Goal: Task Accomplishment & Management: Complete application form

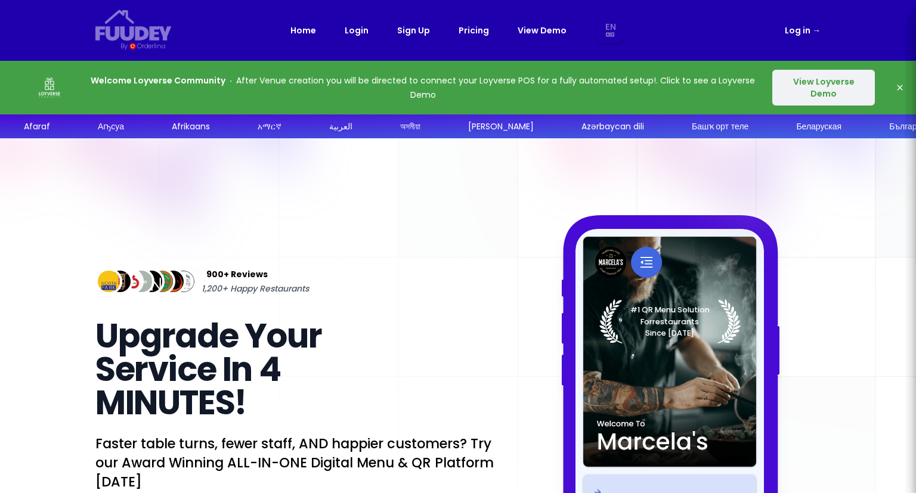
select select "en"
click at [792, 28] on link "Log in →" at bounding box center [803, 30] width 36 height 14
select select "en"
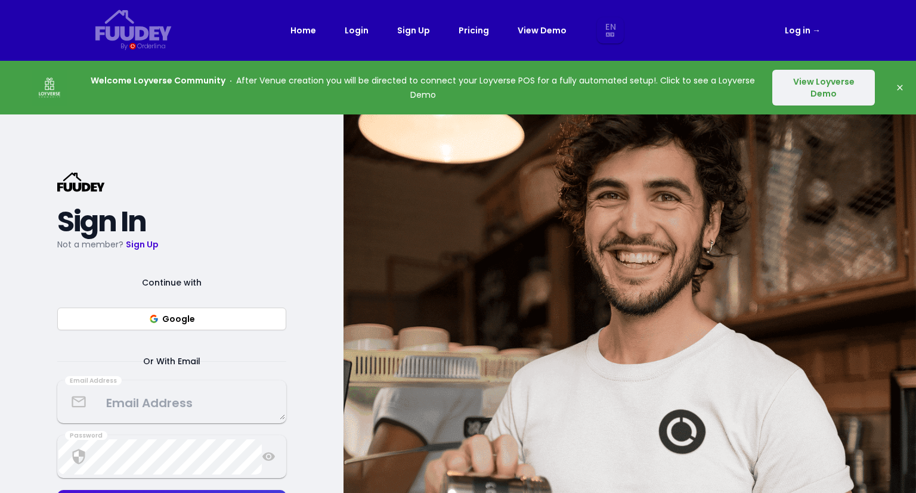
click at [174, 388] on textarea at bounding box center [171, 402] width 227 height 35
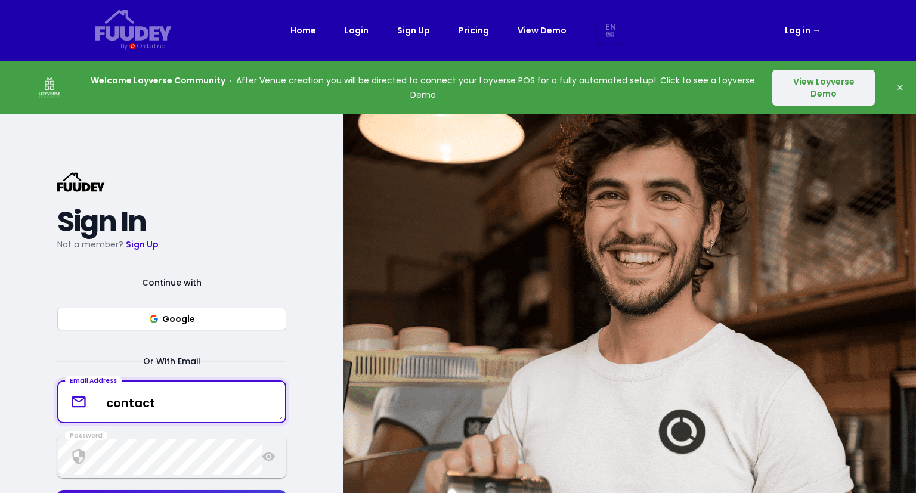
type textarea "[EMAIL_ADDRESS][DOMAIN_NAME]"
select select "en"
type textarea "[EMAIL_ADDRESS][DOMAIN_NAME]"
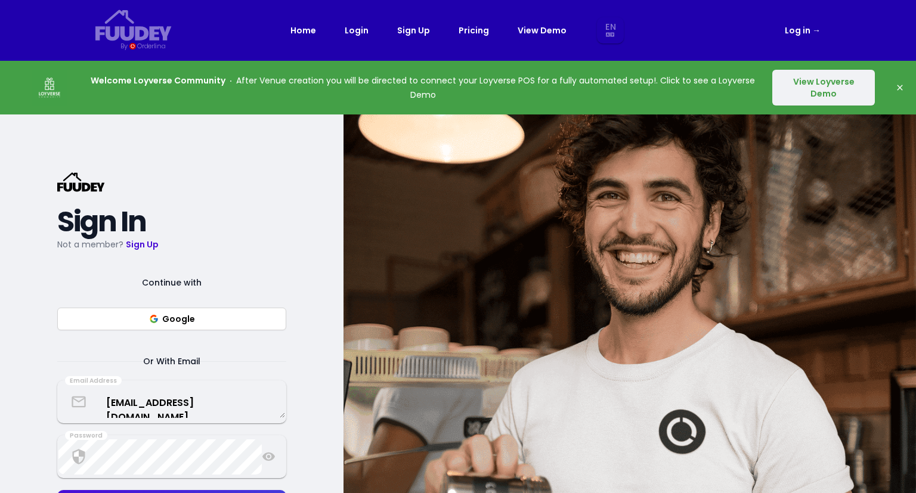
click at [407, 30] on link "Sign Up" at bounding box center [413, 30] width 33 height 14
select select "en"
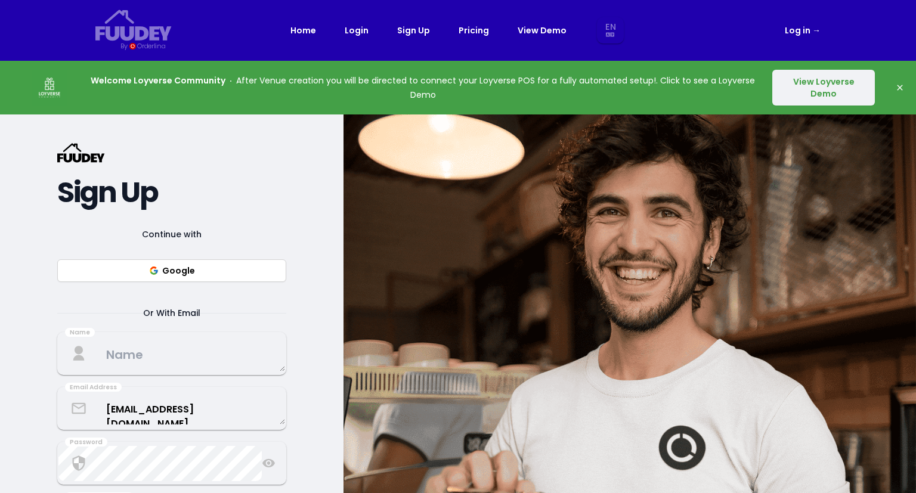
click at [147, 354] on textarea at bounding box center [171, 353] width 227 height 35
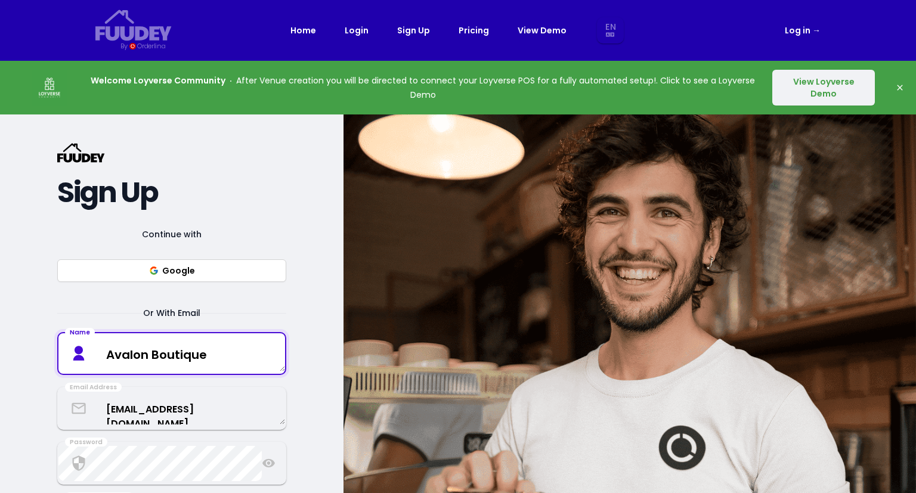
type textarea "Avalon Boutique"
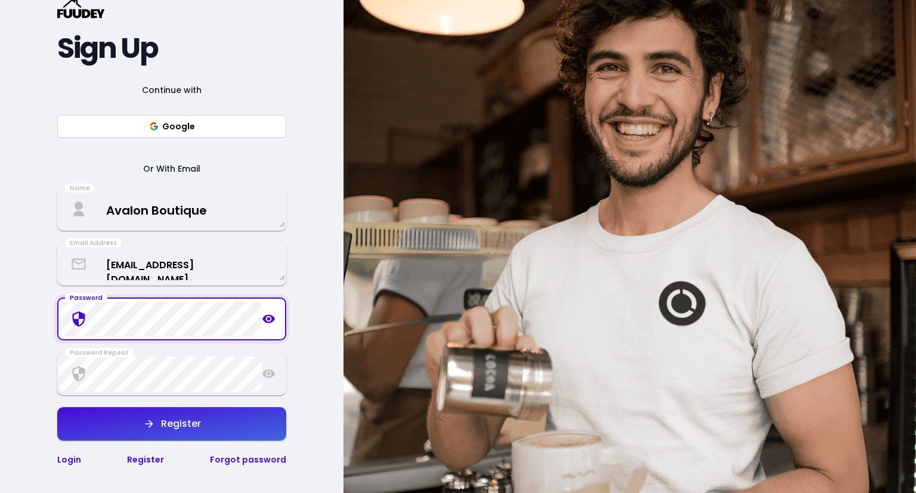
scroll to position [159, 0]
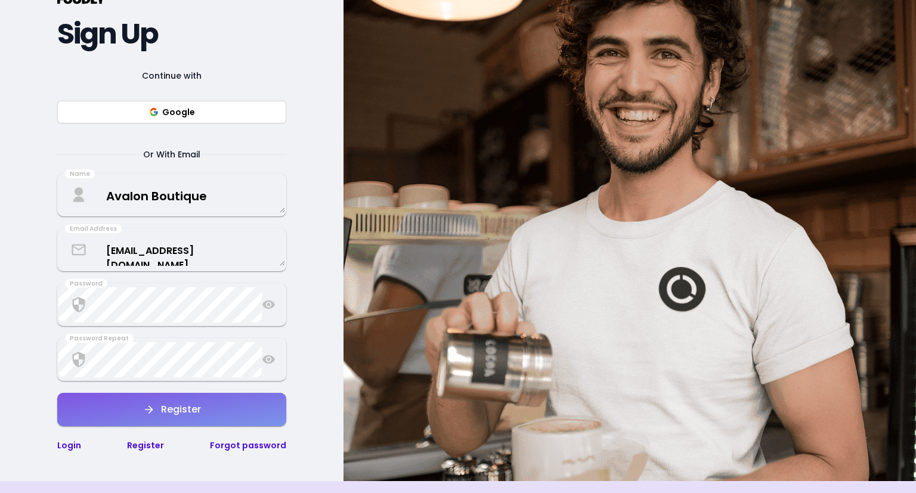
click at [192, 415] on div "Register" at bounding box center [178, 410] width 46 height 10
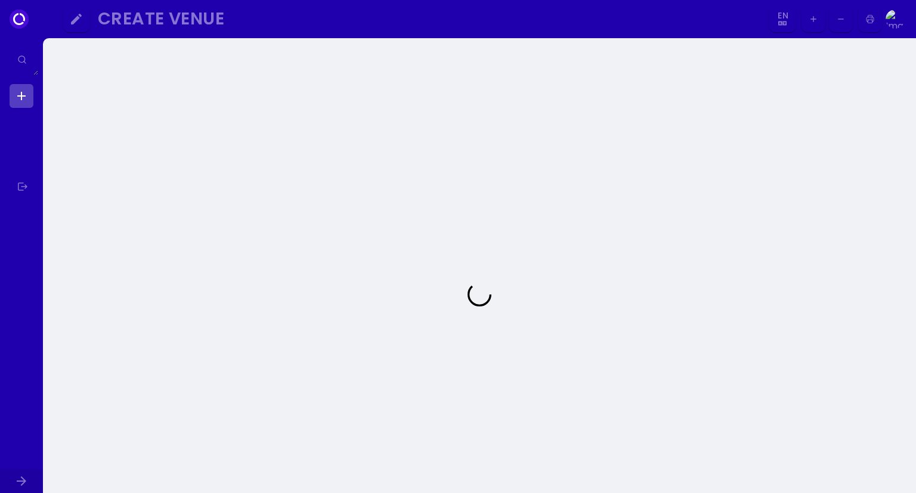
select select "en"
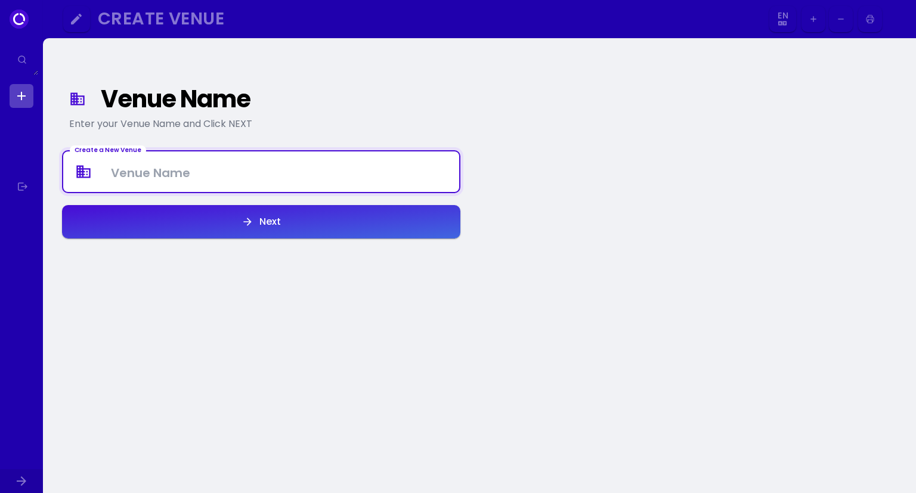
click at [211, 166] on Venue at bounding box center [261, 171] width 396 height 35
type Venue "A"
select select "en"
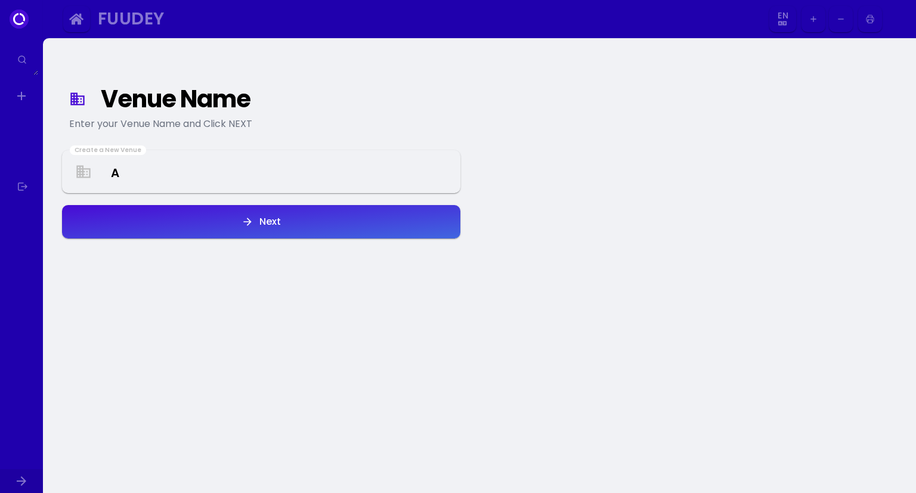
click at [178, 188] on Venue "A" at bounding box center [261, 171] width 396 height 35
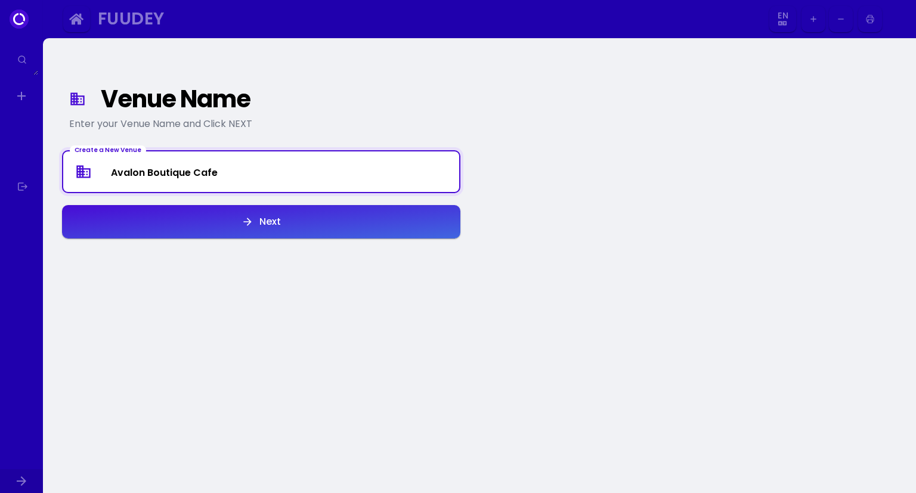
type Venue "Avalon Boutique Cafe"
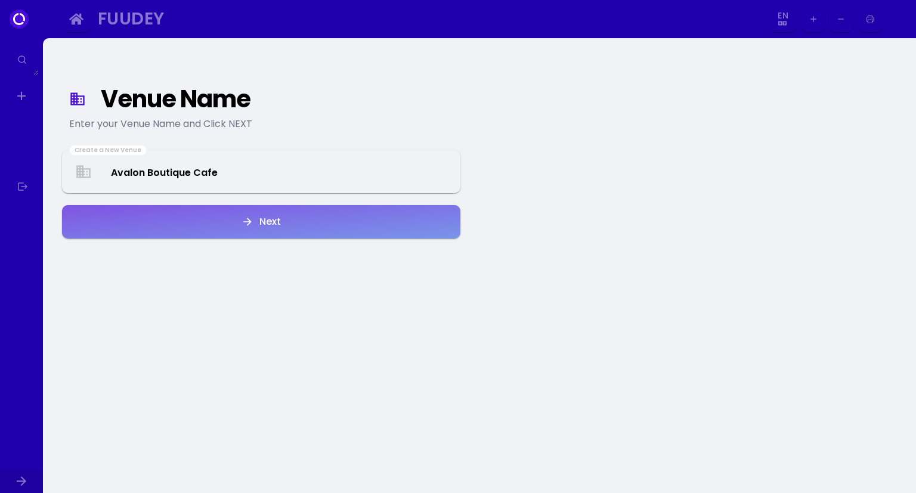
click at [204, 234] on button "Next" at bounding box center [261, 221] width 398 height 33
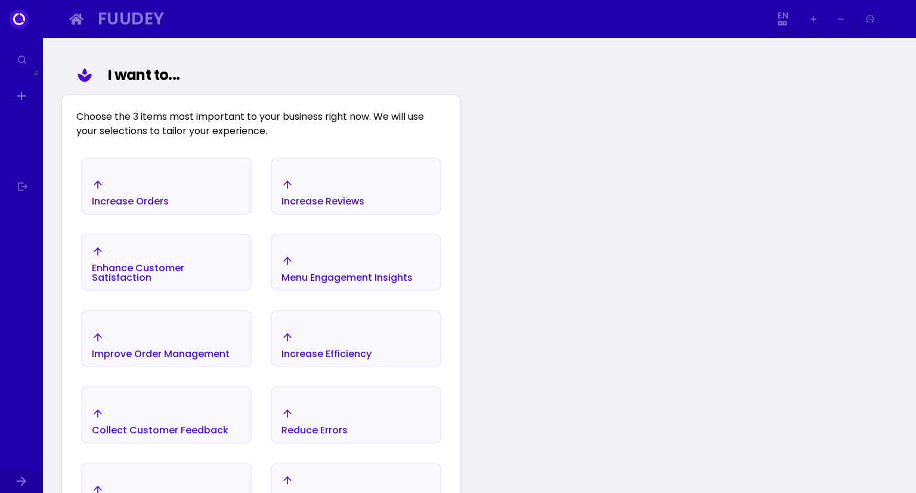
scroll to position [138, 0]
click at [186, 188] on div "Increase Orders" at bounding box center [166, 192] width 168 height 42
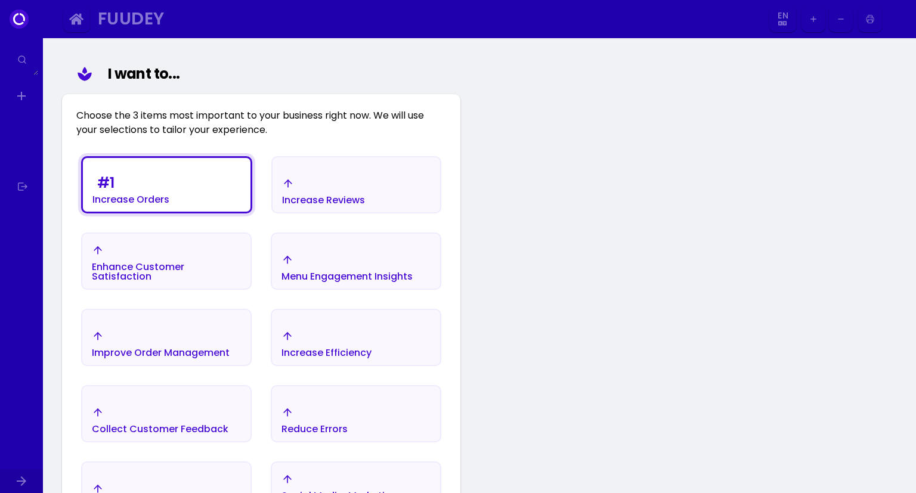
click at [301, 187] on div "Increase Reviews" at bounding box center [323, 191] width 83 height 27
click at [302, 263] on div "Menu Engagement Insights" at bounding box center [347, 267] width 131 height 27
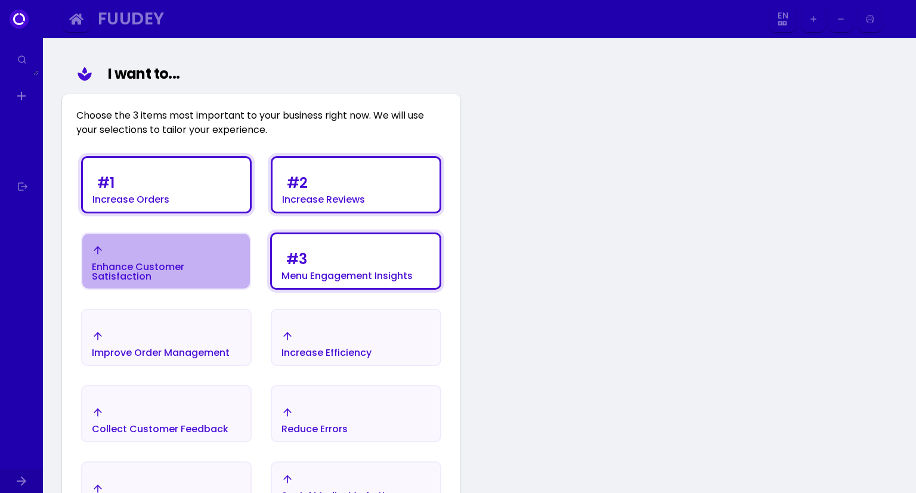
click at [231, 266] on div "Enhance Customer Satisfaction" at bounding box center [166, 271] width 149 height 19
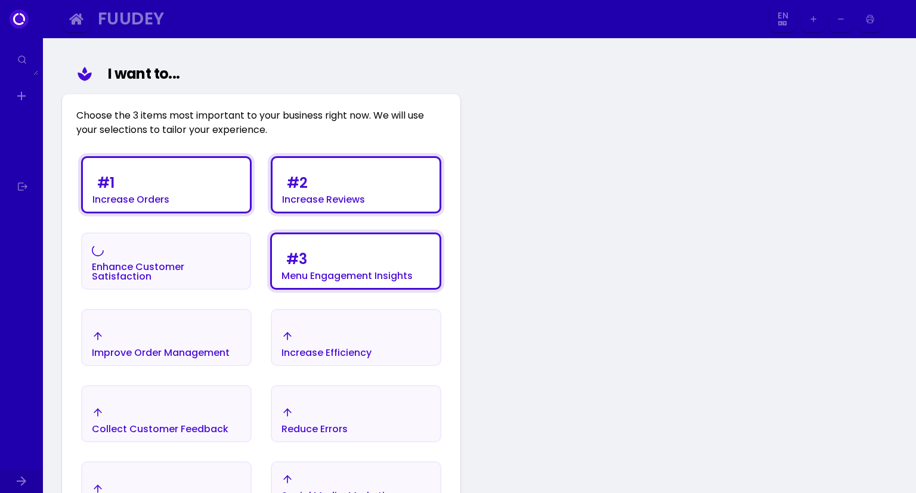
click at [215, 346] on div "Improve Order Management" at bounding box center [161, 343] width 138 height 27
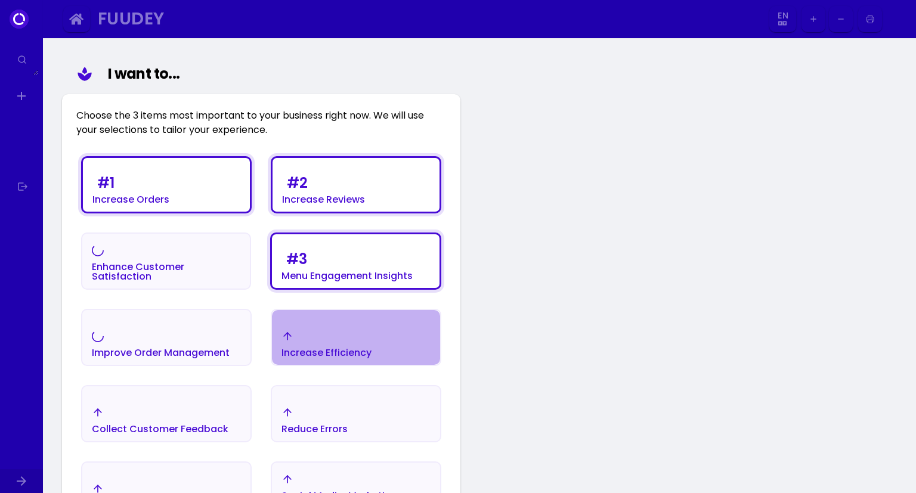
click at [335, 334] on div "Increase Efficiency" at bounding box center [327, 343] width 90 height 27
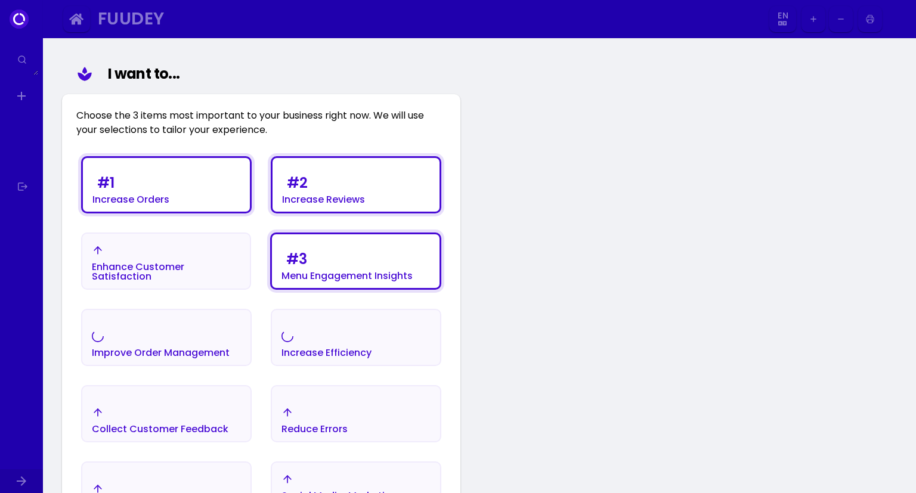
click at [323, 400] on button "Reduce Errors" at bounding box center [356, 413] width 171 height 57
click at [197, 407] on div "Collect Customer Feedback" at bounding box center [166, 421] width 168 height 42
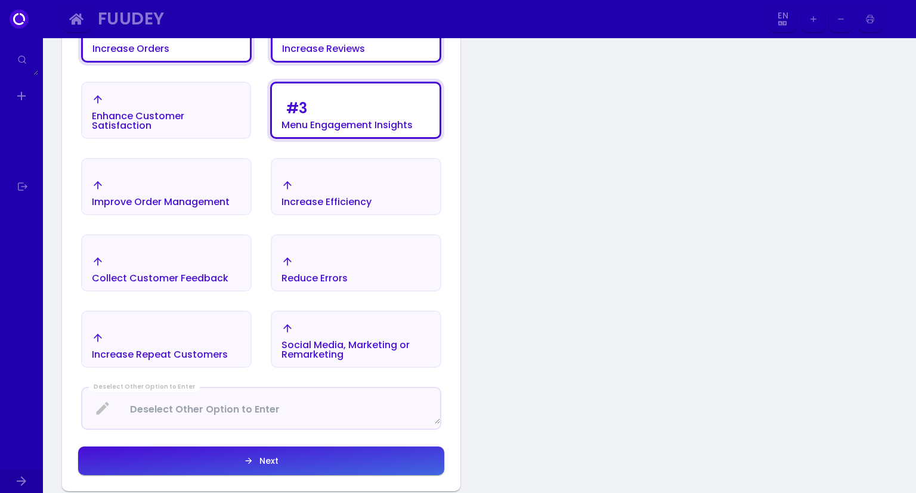
scroll to position [291, 0]
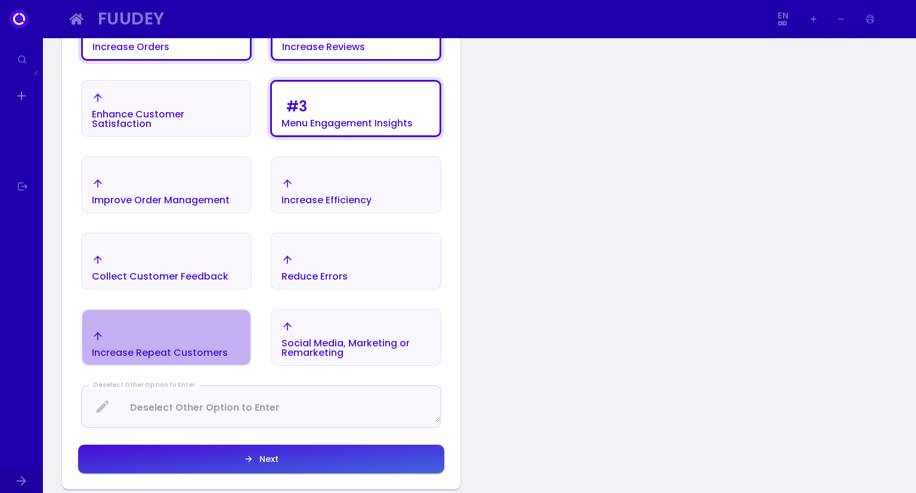
click at [218, 339] on div "Increase Repeat Customers" at bounding box center [160, 343] width 136 height 27
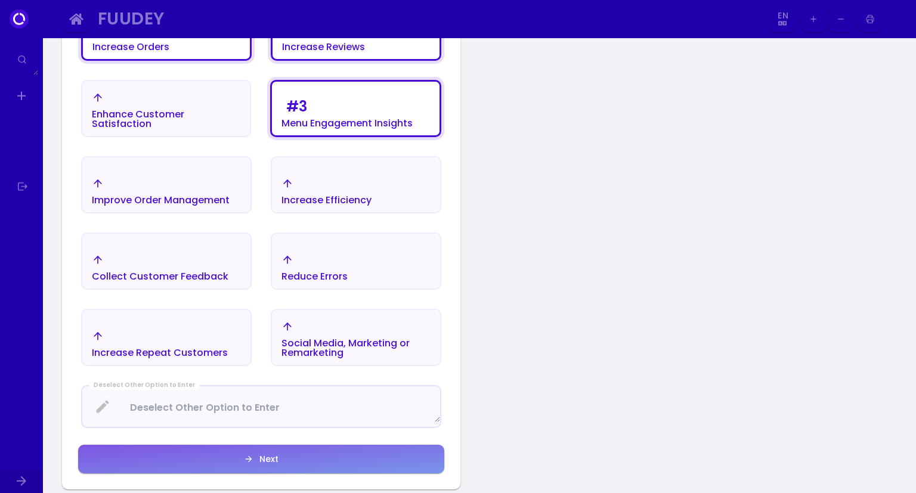
click at [329, 457] on button "Next" at bounding box center [261, 459] width 366 height 29
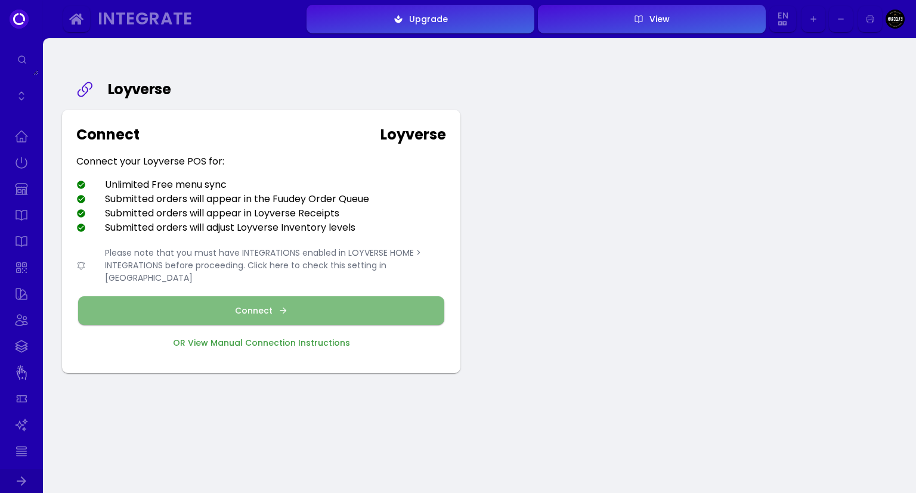
click at [262, 307] on div "Connect" at bounding box center [257, 311] width 44 height 8
